Goal: Task Accomplishment & Management: Complete application form

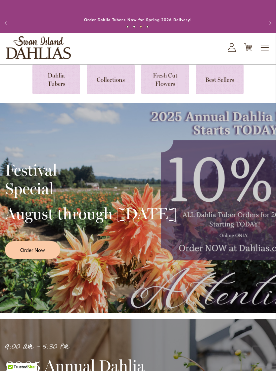
click at [263, 54] on span "Toggle Nav" at bounding box center [265, 47] width 10 height 13
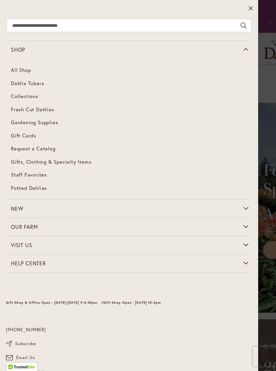
click at [22, 82] on span "Dahlia Tubers" at bounding box center [27, 83] width 33 height 7
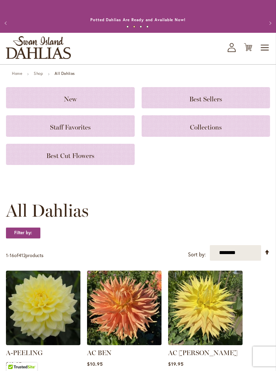
click at [97, 101] on h3 "New" at bounding box center [70, 97] width 113 height 7
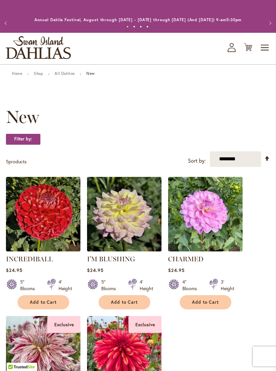
click at [39, 76] on link "Shop" at bounding box center [38, 73] width 9 height 5
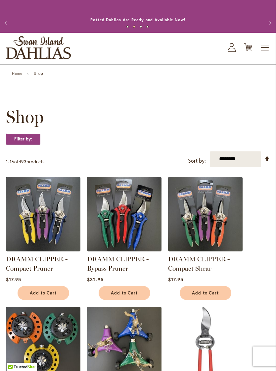
click at [20, 76] on link "Home" at bounding box center [17, 73] width 10 height 5
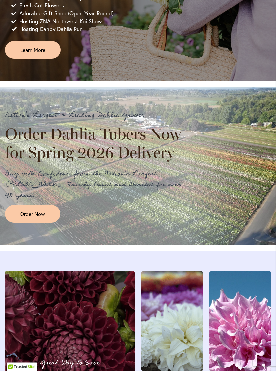
scroll to position [476, 0]
click at [34, 217] on span "Order Now" at bounding box center [32, 214] width 25 height 8
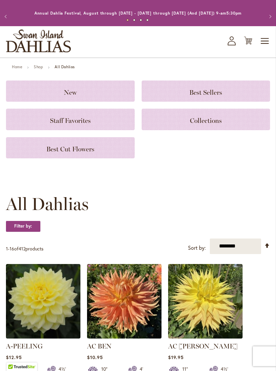
scroll to position [10, 0]
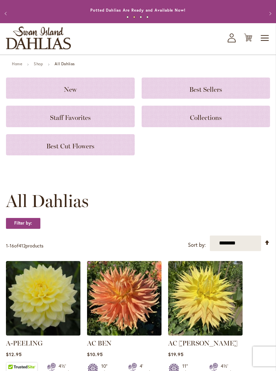
click at [240, 251] on select "**********" at bounding box center [235, 243] width 51 height 16
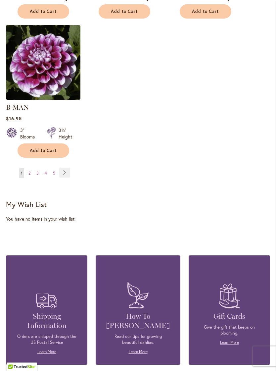
scroll to position [950, 0]
click at [40, 168] on link "Page 3" at bounding box center [38, 173] width 6 height 10
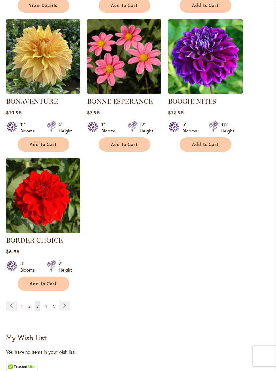
scroll to position [807, 0]
click at [48, 311] on link "Page 4" at bounding box center [46, 306] width 6 height 10
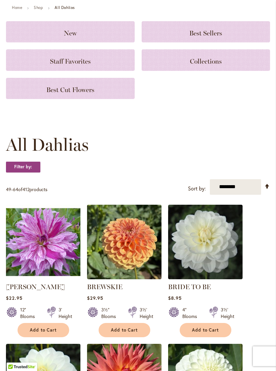
scroll to position [66, 0]
click at [246, 195] on select "**********" at bounding box center [235, 187] width 51 height 16
select select "****"
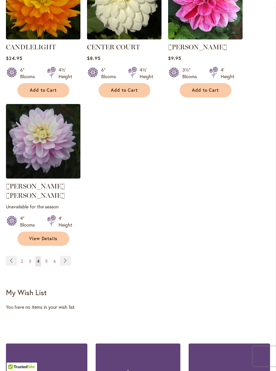
scroll to position [871, 0]
click at [44, 256] on link "Page 5" at bounding box center [47, 261] width 6 height 10
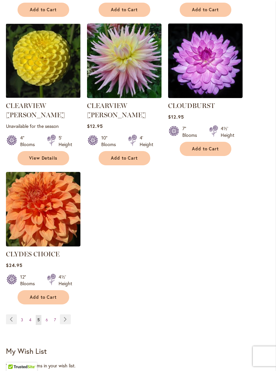
scroll to position [812, 0]
click at [46, 317] on span "6" at bounding box center [47, 319] width 2 height 5
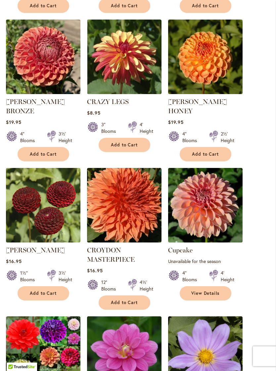
scroll to position [390, 0]
click at [229, 222] on img at bounding box center [205, 205] width 74 height 74
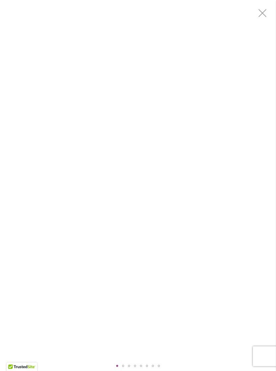
scroll to position [385, 0]
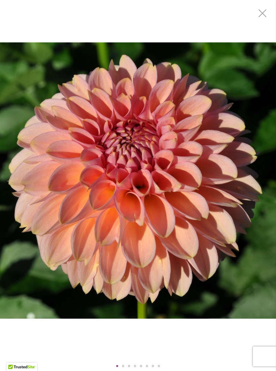
click at [263, 370] on html "Skip to Accessibility Information The store will not work correctly in the case…" at bounding box center [138, 376] width 276 height 1523
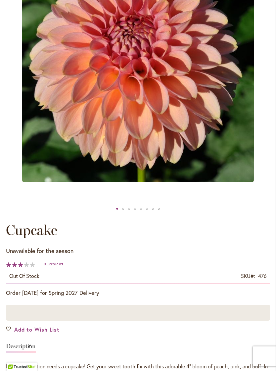
scroll to position [158, 0]
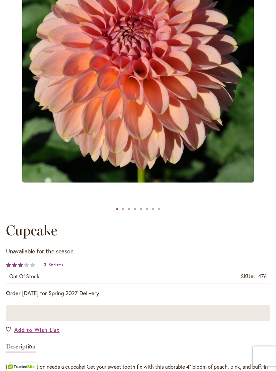
click at [26, 268] on div "62 % of 100" at bounding box center [20, 264] width 29 height 5
click at [57, 266] on span "Reviews" at bounding box center [56, 264] width 15 height 5
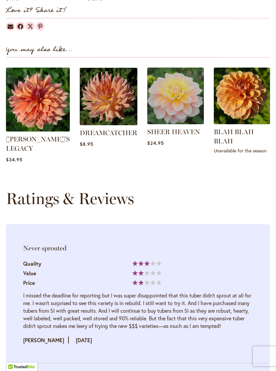
scroll to position [712, 0]
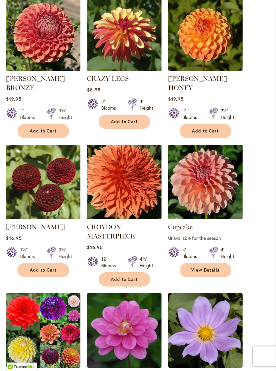
scroll to position [413, 0]
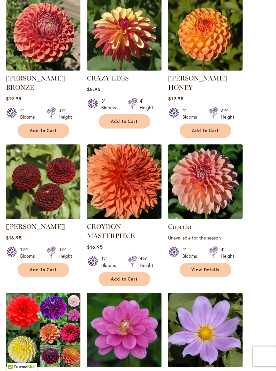
click at [216, 199] on img at bounding box center [205, 181] width 74 height 74
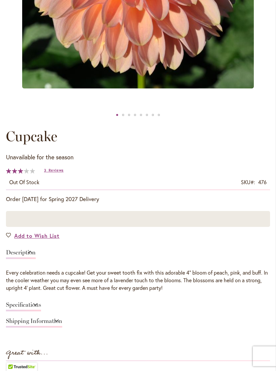
scroll to position [248, 0]
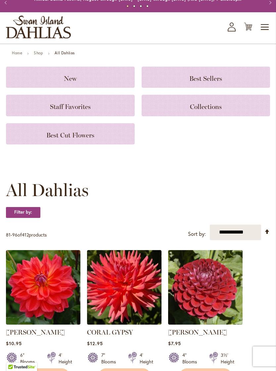
scroll to position [9, 0]
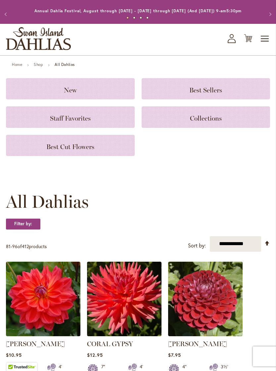
click at [51, 122] on span "Staff Favorites" at bounding box center [70, 118] width 41 height 8
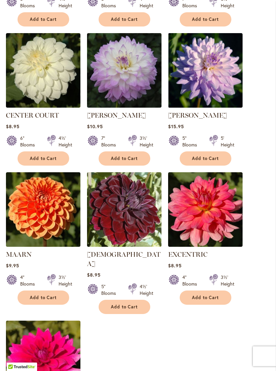
scroll to position [570, 0]
click at [122, 99] on img at bounding box center [124, 70] width 74 height 74
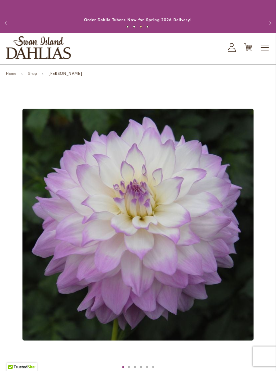
click at [229, 52] on icon at bounding box center [232, 50] width 8 height 4
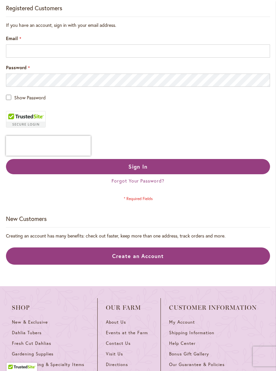
scroll to position [140, 0]
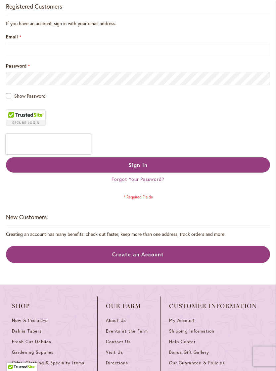
click at [47, 263] on link "Create an Account" at bounding box center [138, 255] width 264 height 18
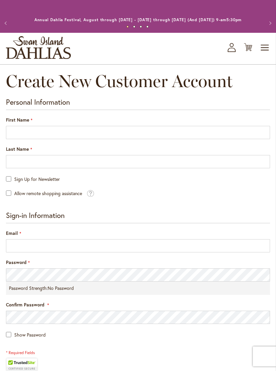
click at [70, 125] on div "First Name" at bounding box center [138, 127] width 264 height 23
click at [73, 128] on div "First Name" at bounding box center [138, 127] width 264 height 23
click at [64, 127] on div "First Name" at bounding box center [138, 127] width 264 height 23
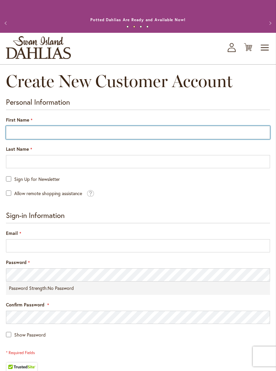
click at [71, 139] on input "First Name" at bounding box center [138, 132] width 264 height 13
type input "*****"
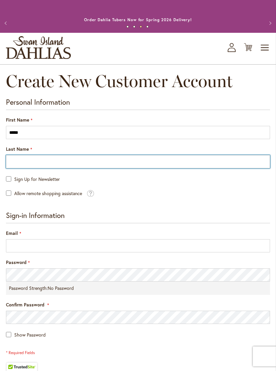
type input "*********"
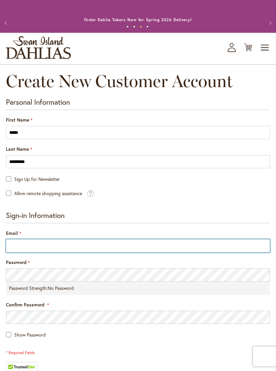
click at [23, 250] on input "Email" at bounding box center [138, 245] width 264 height 13
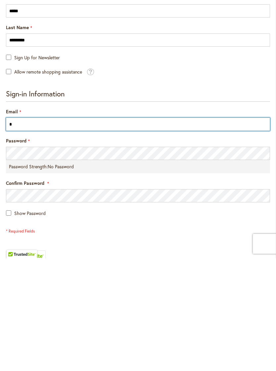
type input "**"
type input "**********"
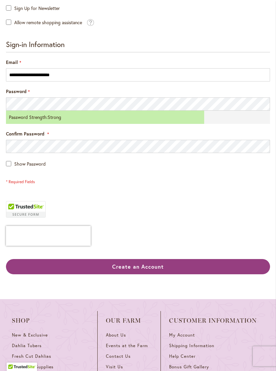
scroll to position [171, 0]
click at [48, 270] on button "Create an Account" at bounding box center [138, 266] width 264 height 15
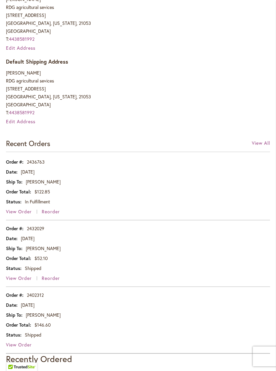
scroll to position [263, 0]
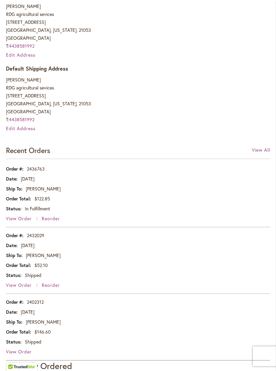
click at [21, 222] on span "View Order" at bounding box center [19, 218] width 26 height 6
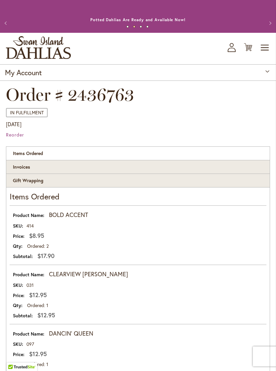
click at [62, 219] on strong "BOLD ACCENT" at bounding box center [68, 214] width 39 height 9
click at [12, 25] on button "Previous" at bounding box center [6, 23] width 13 height 13
click at [9, 30] on button "Previous" at bounding box center [6, 23] width 13 height 13
click at [9, 28] on button "Previous" at bounding box center [6, 23] width 13 height 13
click at [10, 30] on button "Previous" at bounding box center [6, 23] width 13 height 13
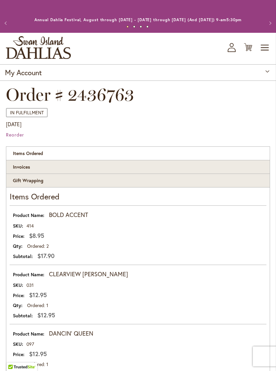
click at [267, 53] on span "Toggle Nav" at bounding box center [265, 47] width 10 height 13
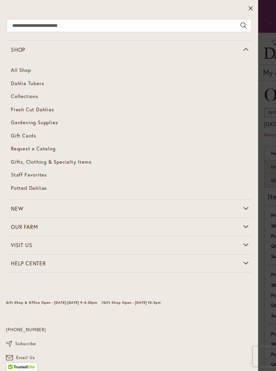
click at [38, 175] on span "Staff Favorites" at bounding box center [29, 174] width 36 height 7
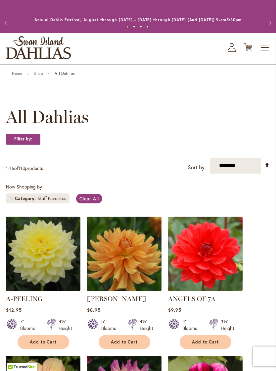
click at [265, 54] on span "Toggle Nav" at bounding box center [265, 47] width 10 height 13
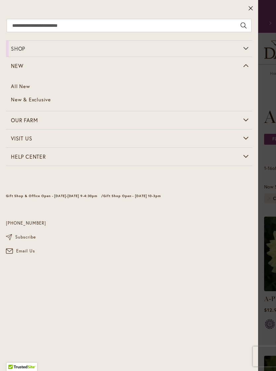
click at [27, 86] on link "All New" at bounding box center [129, 86] width 246 height 13
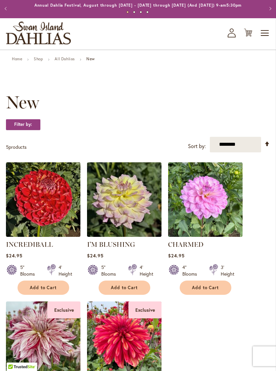
scroll to position [14, 0]
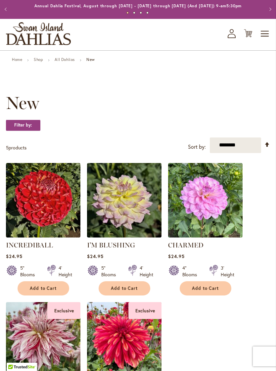
click at [44, 228] on img at bounding box center [43, 200] width 74 height 74
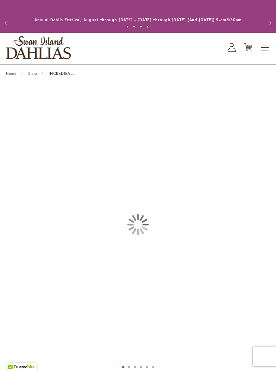
type input "*****"
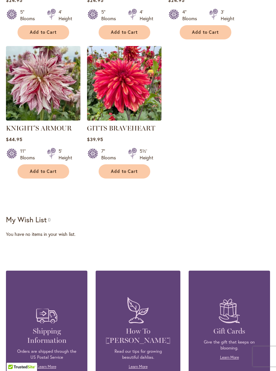
scroll to position [257, 0]
